Goal: Obtain resource: Download file/media

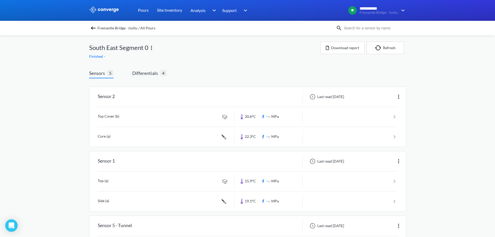
click at [156, 73] on span "Differentials" at bounding box center [146, 72] width 28 height 7
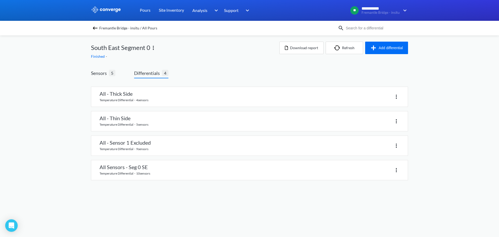
click at [52, 109] on div "**********" at bounding box center [249, 95] width 499 height 190
click at [111, 25] on span "Fremantle Bridge - insitu / All Pours" at bounding box center [128, 27] width 58 height 7
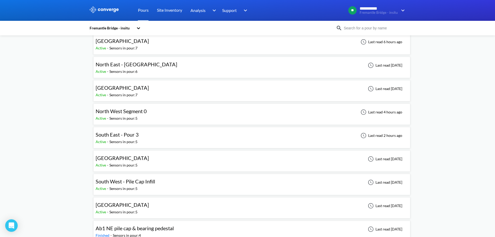
scroll to position [78, 0]
click at [147, 151] on div "[GEOGRAPHIC_DATA] Active - Sensors in pour: 5 Last read [DATE]" at bounding box center [252, 159] width 312 height 17
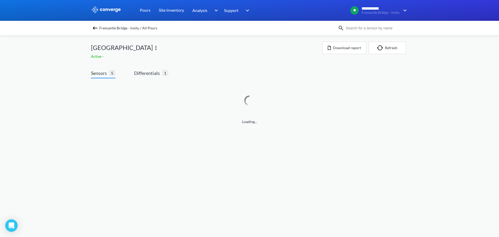
click at [115, 27] on span "Fremantle Bridge - insitu / All Pours" at bounding box center [128, 27] width 58 height 7
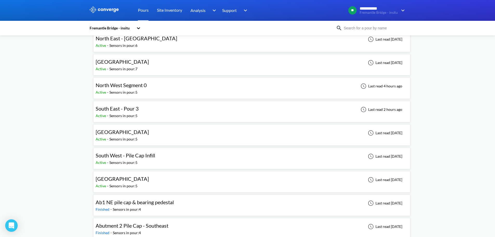
scroll to position [104, 0]
click at [143, 182] on div "[GEOGRAPHIC_DATA] Active - Sensors in pour: 5 Last read [DATE]" at bounding box center [252, 180] width 312 height 17
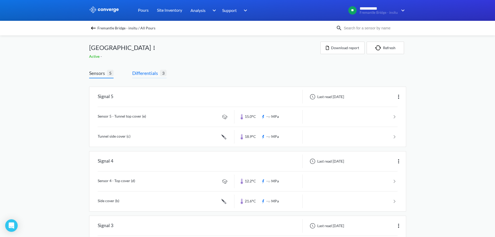
drag, startPoint x: 148, startPoint y: 75, endPoint x: 150, endPoint y: 74, distance: 2.6
click at [149, 75] on span "Differentials" at bounding box center [146, 72] width 28 height 7
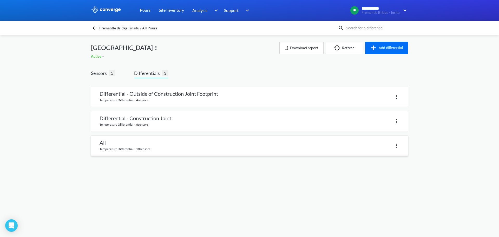
drag, startPoint x: 104, startPoint y: 188, endPoint x: 211, endPoint y: 141, distance: 116.7
click at [106, 188] on body "**********" at bounding box center [249, 118] width 499 height 237
click at [247, 96] on link at bounding box center [249, 97] width 316 height 20
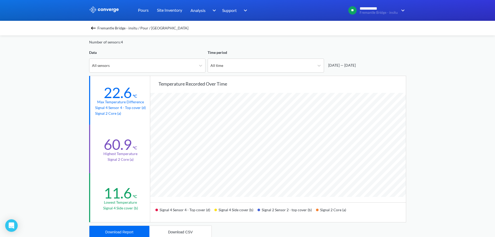
scroll to position [26, 0]
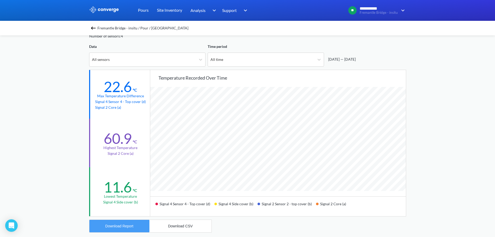
click at [127, 230] on button "Download Report" at bounding box center [119, 226] width 60 height 12
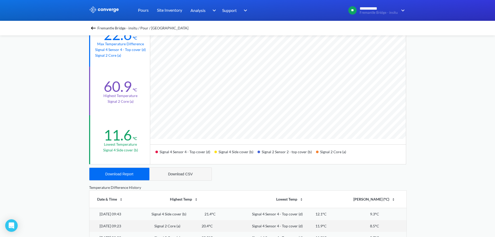
click at [186, 176] on button "Download CSV" at bounding box center [180, 174] width 62 height 12
click at [52, 104] on div "**********" at bounding box center [247, 139] width 495 height 435
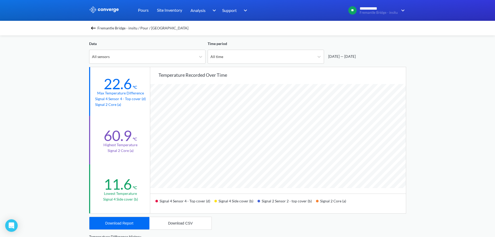
scroll to position [0, 0]
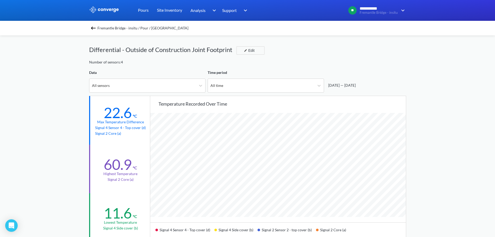
click at [131, 28] on span "Fremantle Bridge - insitu / Pour / [GEOGRAPHIC_DATA]" at bounding box center [142, 27] width 91 height 7
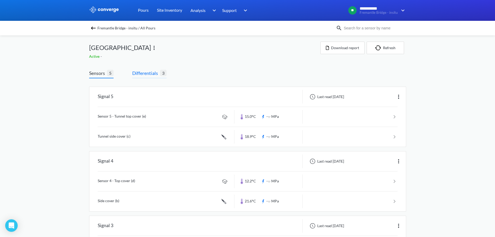
click at [140, 70] on span "Differentials" at bounding box center [146, 72] width 28 height 7
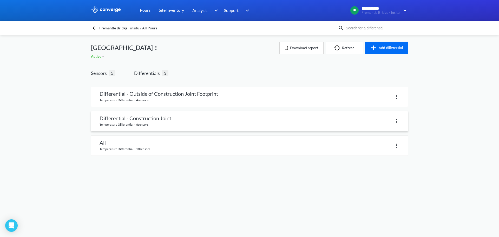
click at [143, 123] on link at bounding box center [249, 121] width 316 height 20
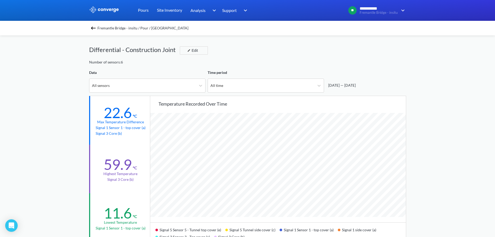
scroll to position [435, 495]
click at [74, 100] on div "**********" at bounding box center [247, 217] width 495 height 435
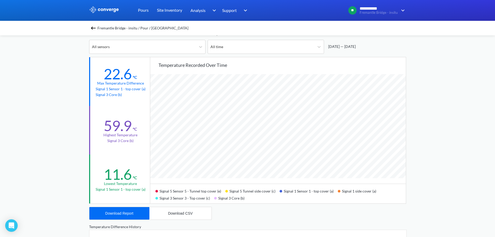
scroll to position [130, 0]
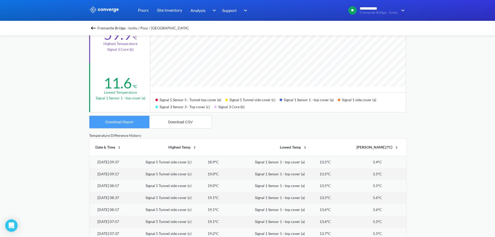
click at [136, 119] on button "Download Report" at bounding box center [119, 122] width 60 height 12
click at [244, 127] on div "Fremantle Bridge - insitu / Pour / [GEOGRAPHIC_DATA] Seg0 Differential - Constr…" at bounding box center [247, 105] width 317 height 400
click at [227, 126] on div "Fremantle Bridge - insitu / Pour / [GEOGRAPHIC_DATA] Seg0 Differential - Constr…" at bounding box center [247, 105] width 317 height 400
click at [190, 125] on button "Download CSV" at bounding box center [180, 122] width 62 height 12
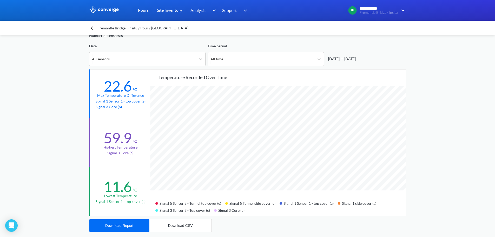
scroll to position [26, 0]
click at [159, 57] on div "All sensors" at bounding box center [142, 60] width 107 height 14
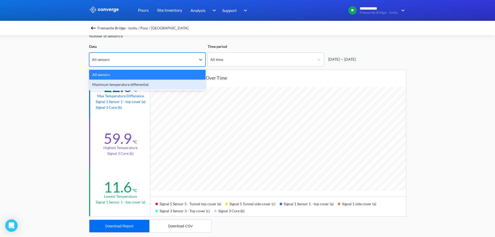
click at [117, 81] on div "Maximum temperature differential" at bounding box center [147, 85] width 116 height 10
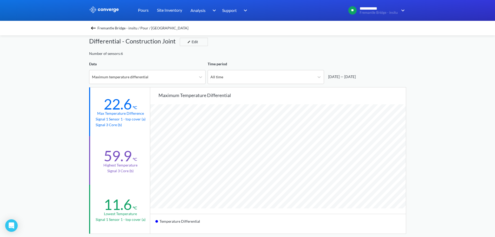
scroll to position [0, 0]
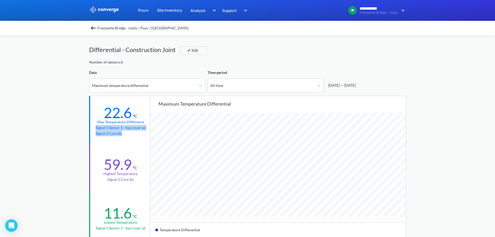
drag, startPoint x: 126, startPoint y: 134, endPoint x: 96, endPoint y: 130, distance: 30.2
click at [96, 130] on div "Signal 1 Sensor 1 - top cover (a) Signal 3 Core (b)" at bounding box center [121, 130] width 50 height 11
copy div "Signal 1 Sensor 1 - top cover (a) Signal 3 Core (b)"
drag, startPoint x: 300, startPoint y: 54, endPoint x: 293, endPoint y: 55, distance: 6.4
click at [299, 55] on div "Differential - Construction Joint Edit" at bounding box center [247, 52] width 317 height 15
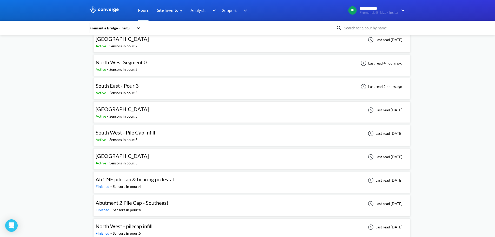
scroll to position [78, 0]
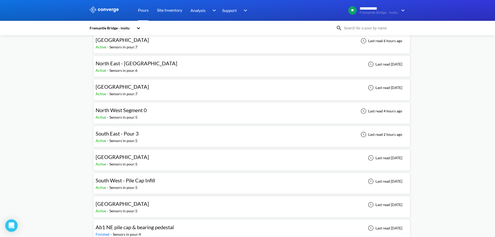
click at [142, 204] on div "[GEOGRAPHIC_DATA] Active - Sensors in pour: 5 Last read [DATE]" at bounding box center [252, 206] width 312 height 17
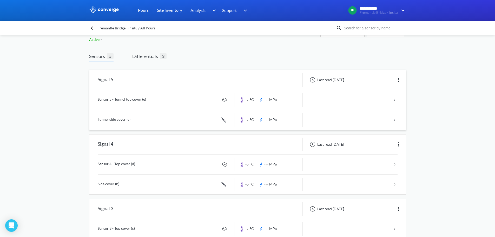
scroll to position [26, 0]
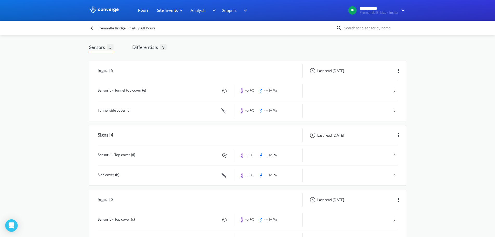
click at [156, 41] on div "Sensors 5 Differentials 3 Signal 5 Last read [DATE] Sensor 5 - Tunnel top cover…" at bounding box center [247, 212] width 317 height 353
click at [151, 44] on span "Differentials" at bounding box center [146, 46] width 28 height 7
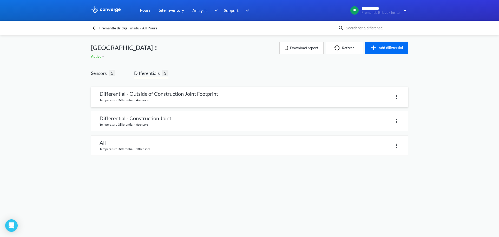
click at [159, 91] on link at bounding box center [249, 97] width 316 height 20
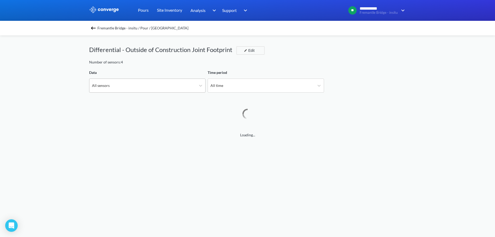
click at [104, 87] on div "All sensors" at bounding box center [101, 86] width 18 height 6
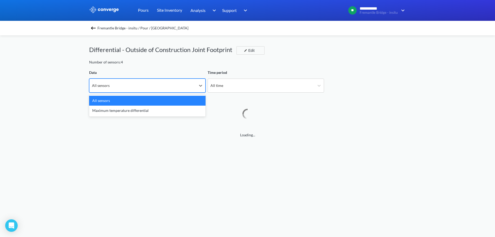
click at [97, 111] on div "Maximum temperature differential" at bounding box center [147, 110] width 116 height 10
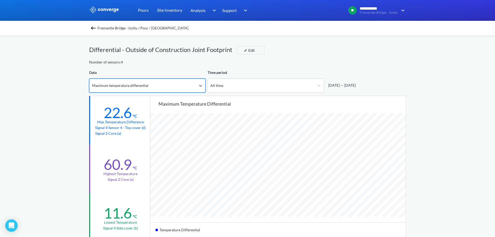
scroll to position [435, 495]
click at [65, 98] on div "**********" at bounding box center [247, 217] width 495 height 435
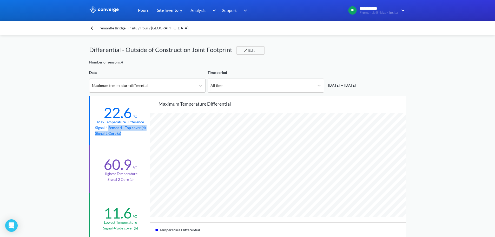
drag, startPoint x: 124, startPoint y: 135, endPoint x: 109, endPoint y: 129, distance: 16.2
click at [109, 129] on div "Signal 4 Sensor 4 - Top cover (d) Signal 2 Core (a)" at bounding box center [120, 130] width 51 height 11
copy div "Sensor 4 - Top cover (d) Signal 2 Core (a)"
click at [48, 109] on div "**********" at bounding box center [247, 217] width 495 height 435
